Goal: Information Seeking & Learning: Learn about a topic

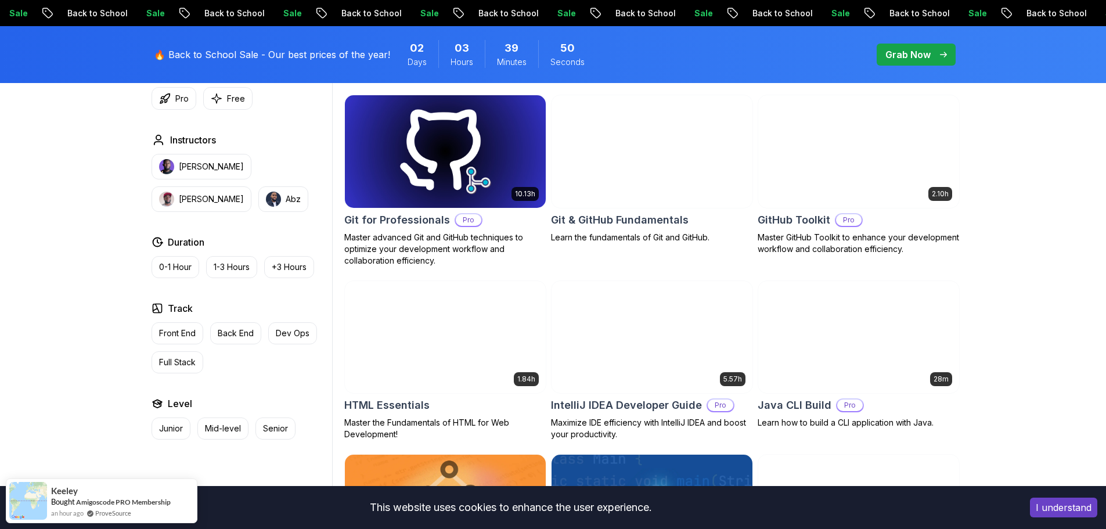
scroll to position [1277, 0]
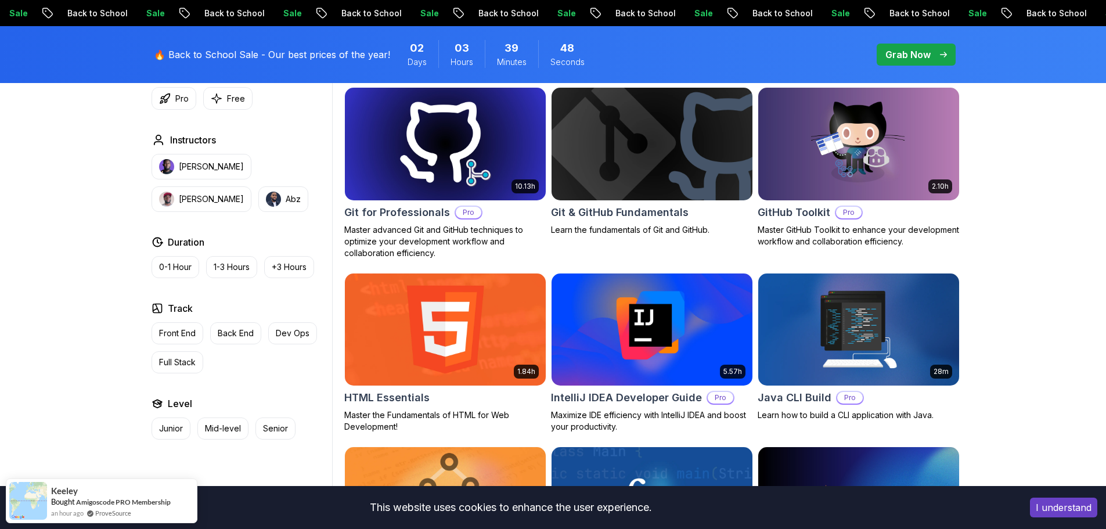
click at [607, 210] on h2 "Git & GitHub Fundamentals" at bounding box center [620, 212] width 138 height 16
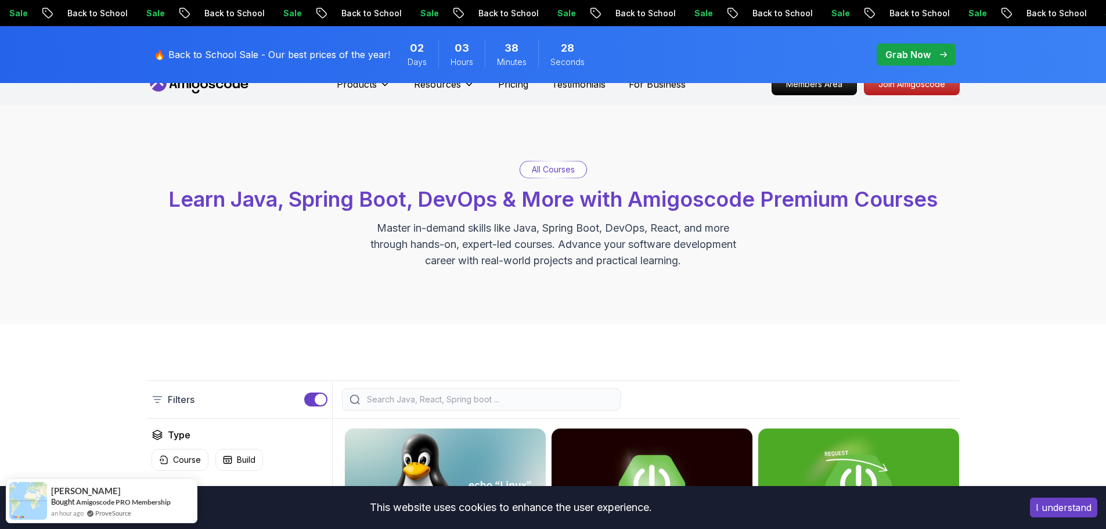
scroll to position [0, 0]
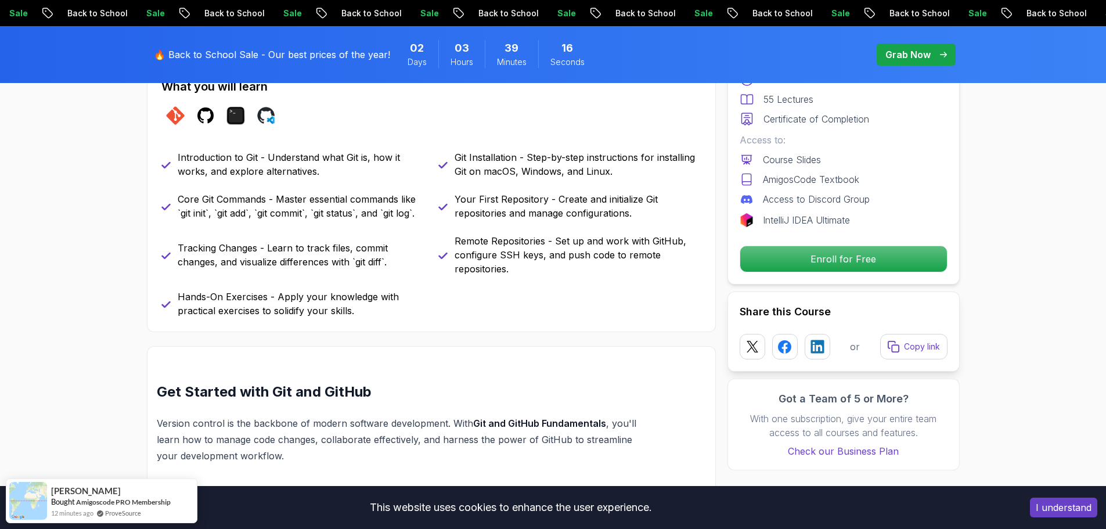
scroll to position [755, 0]
